Goal: Information Seeking & Learning: Learn about a topic

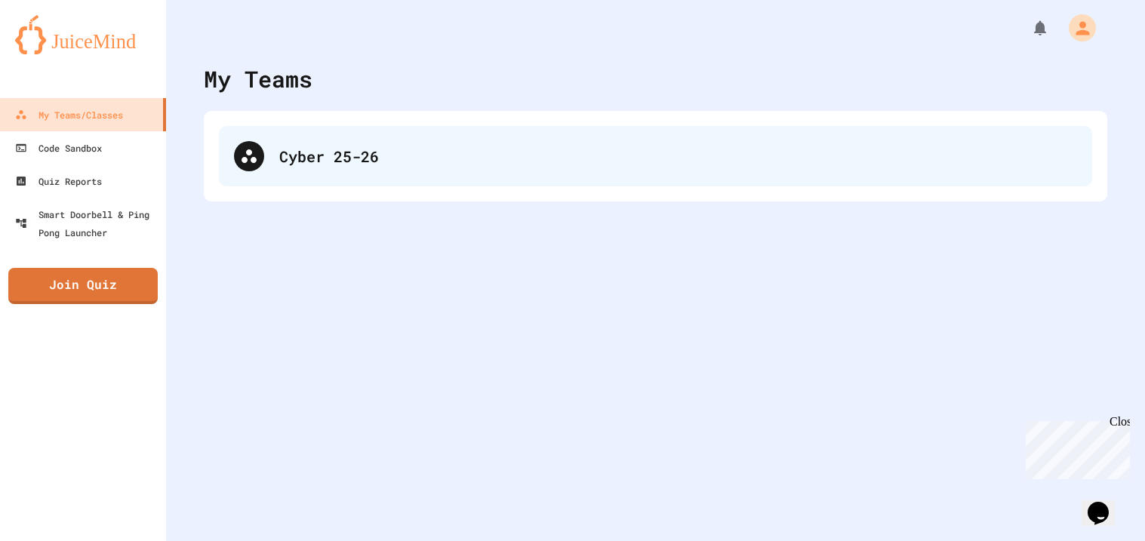
click at [405, 147] on div "Cyber 25-26" at bounding box center [678, 156] width 798 height 23
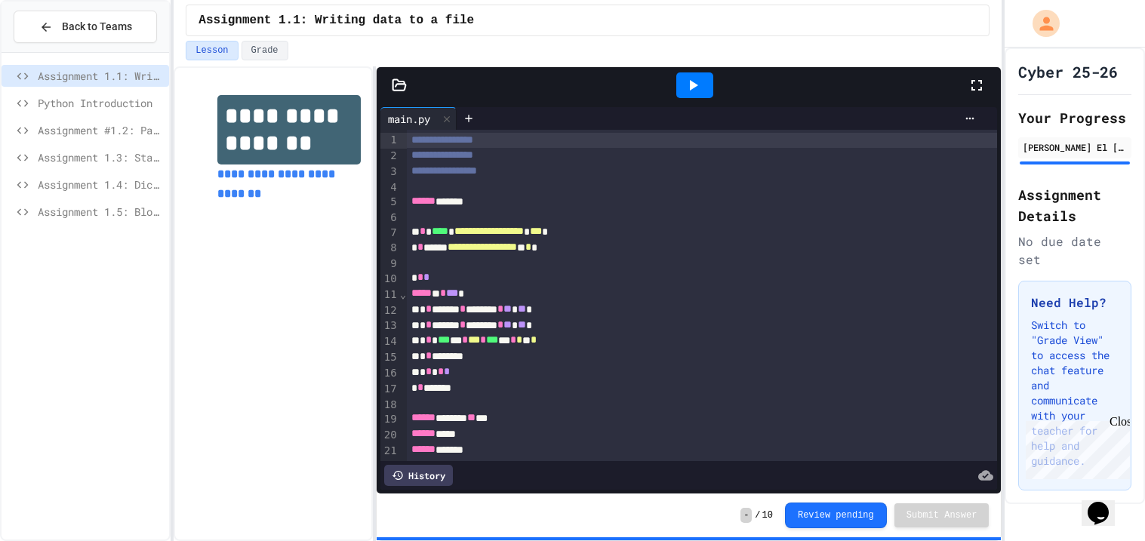
click at [39, 219] on span "Assignment 1.5: Blood Type Data" at bounding box center [100, 212] width 125 height 16
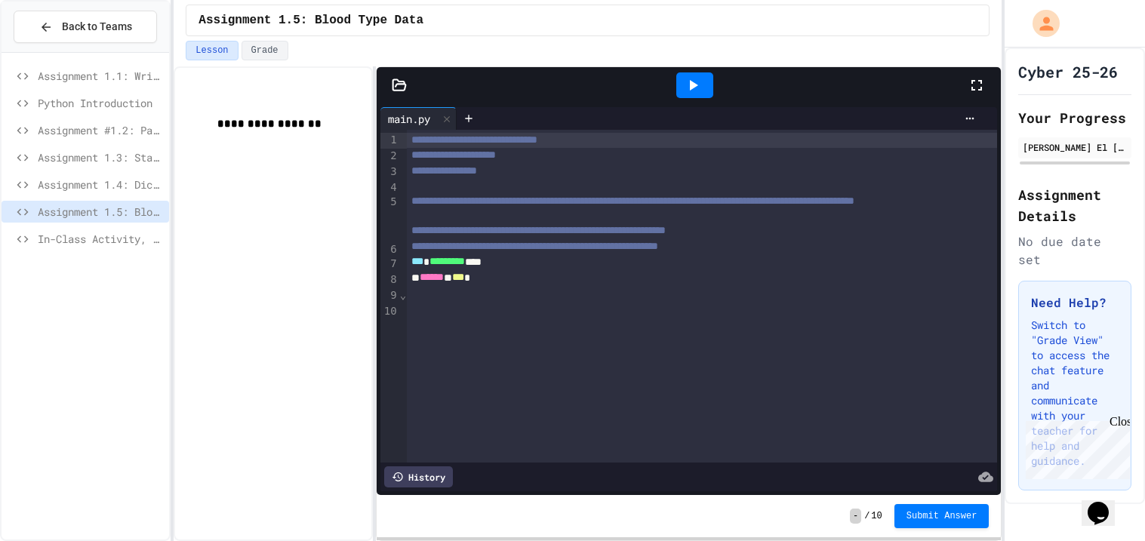
click at [34, 246] on div "In-Class Activity, [DATE]" at bounding box center [86, 239] width 168 height 22
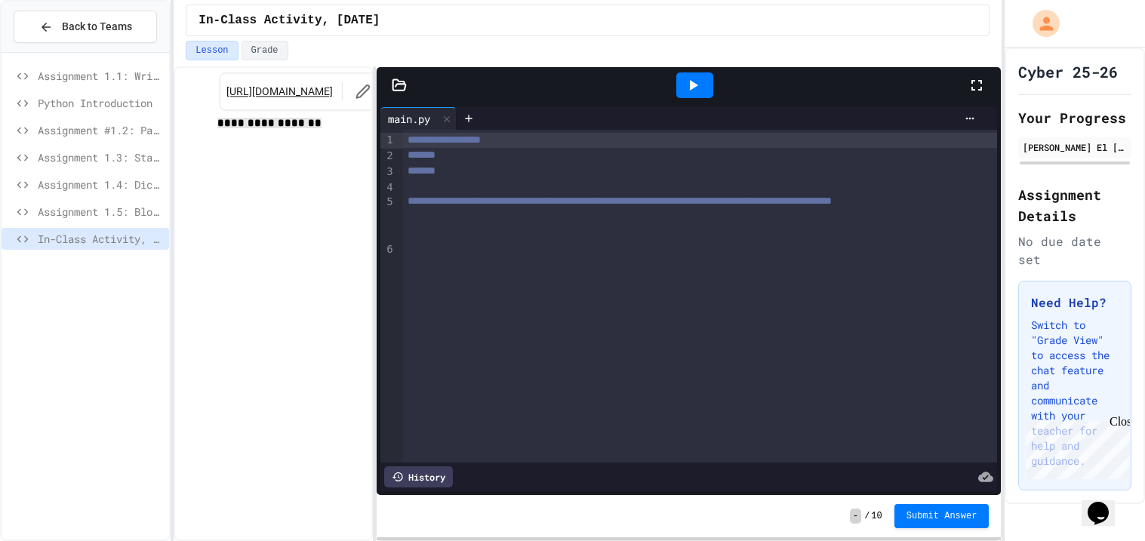
click at [270, 84] on link "[URL][DOMAIN_NAME]" at bounding box center [279, 91] width 106 height 15
click at [435, 224] on div at bounding box center [700, 216] width 594 height 15
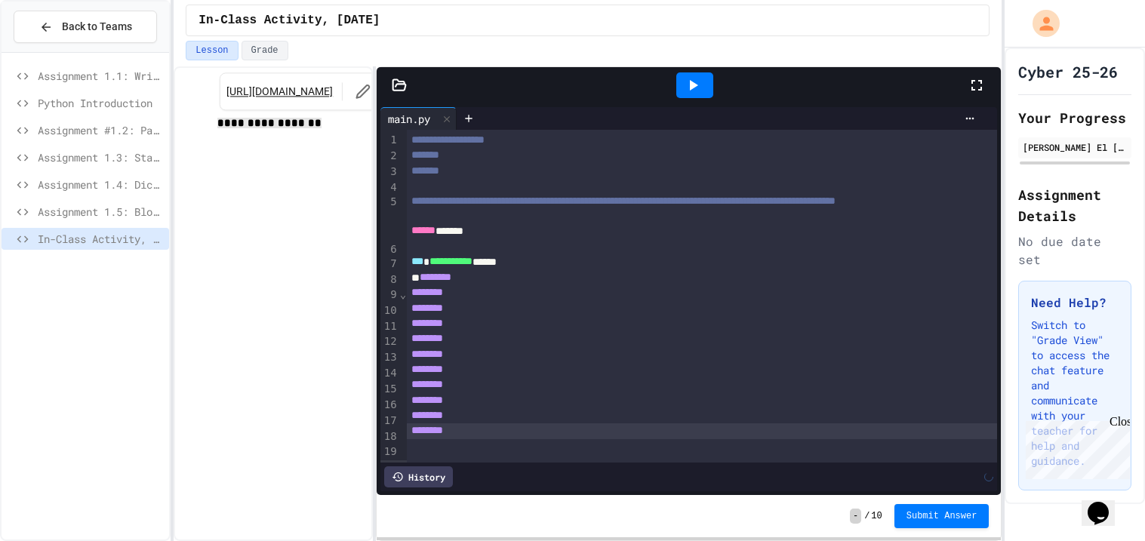
scroll to position [13, 0]
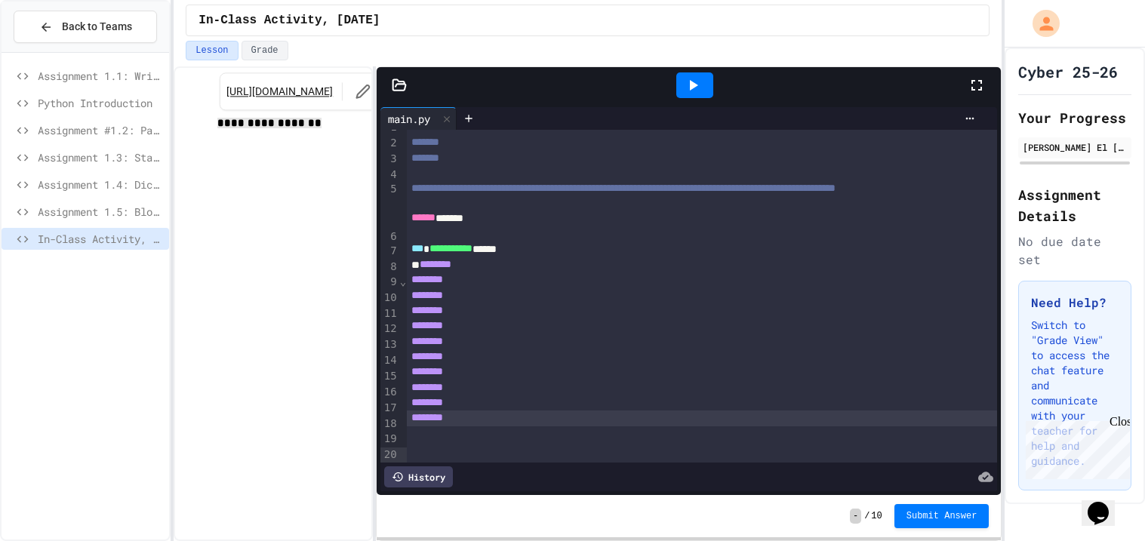
click at [690, 76] on icon at bounding box center [693, 85] width 18 height 18
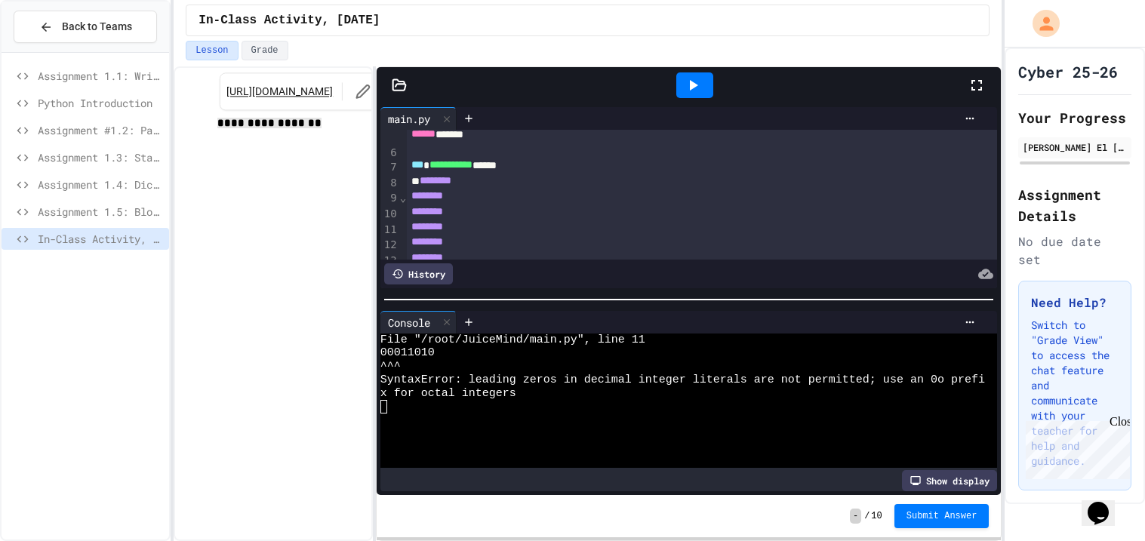
scroll to position [97, 0]
click at [410, 203] on div "********" at bounding box center [702, 195] width 590 height 15
click at [688, 97] on div at bounding box center [694, 85] width 37 height 26
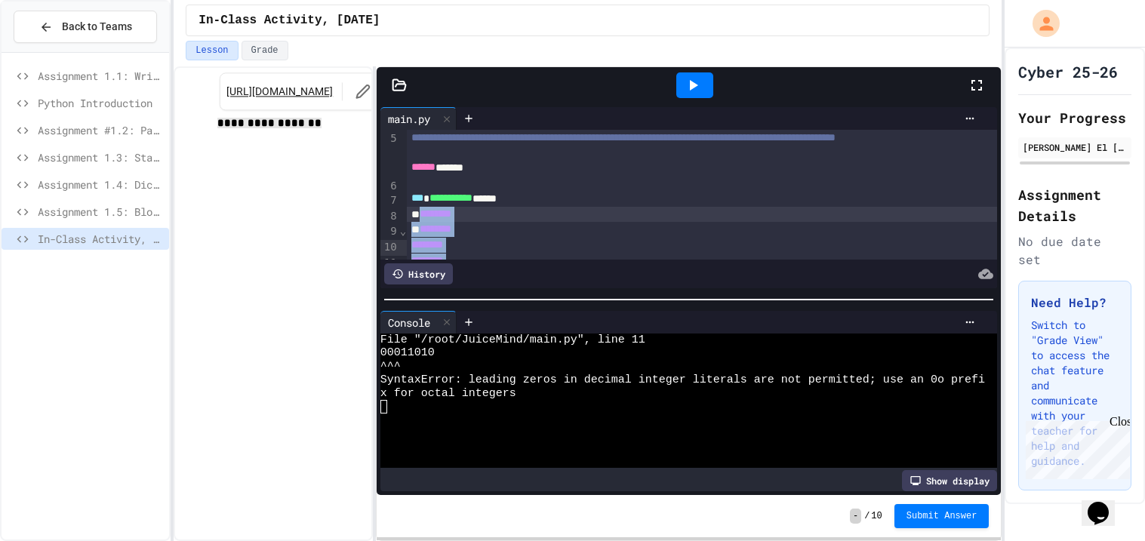
drag, startPoint x: 473, startPoint y: 250, endPoint x: 424, endPoint y: 243, distance: 49.5
click at [424, 243] on div "**********" at bounding box center [702, 222] width 590 height 312
click at [424, 224] on div at bounding box center [702, 216] width 590 height 15
